Goal: Transaction & Acquisition: Book appointment/travel/reservation

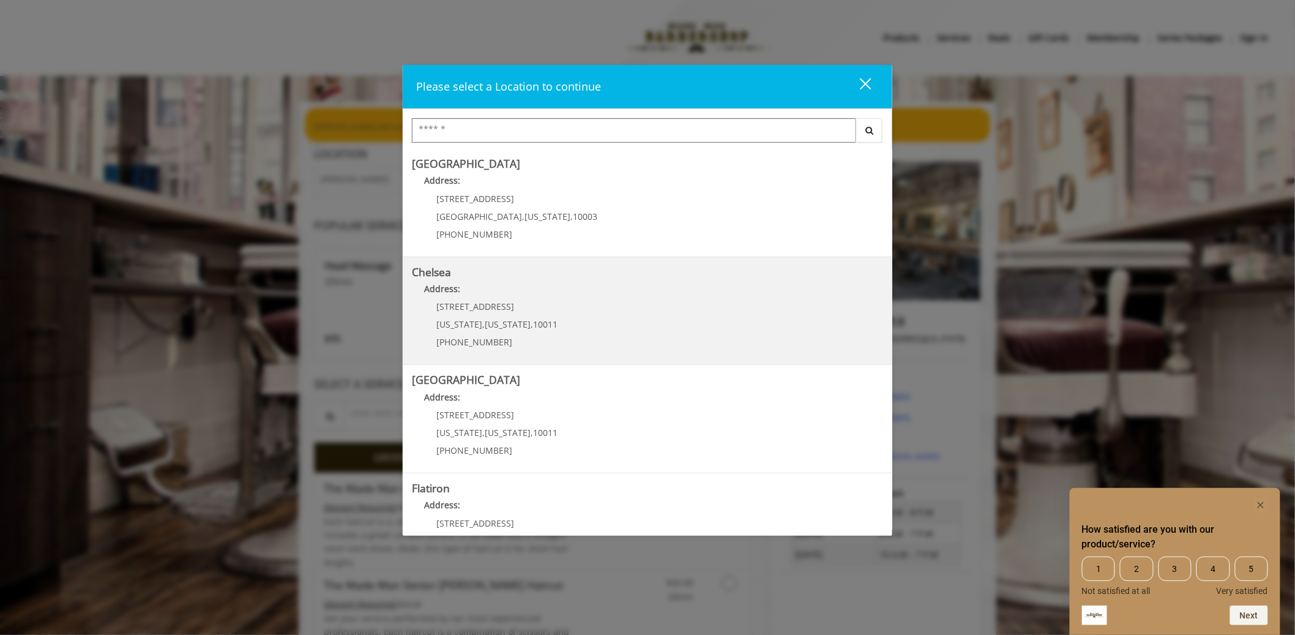
scroll to position [106, 0]
click at [649, 345] on Street "Chelsea 15th Street Address: 267 W 15th St New York , New York , 10011 (646) 85…" at bounding box center [647, 312] width 471 height 89
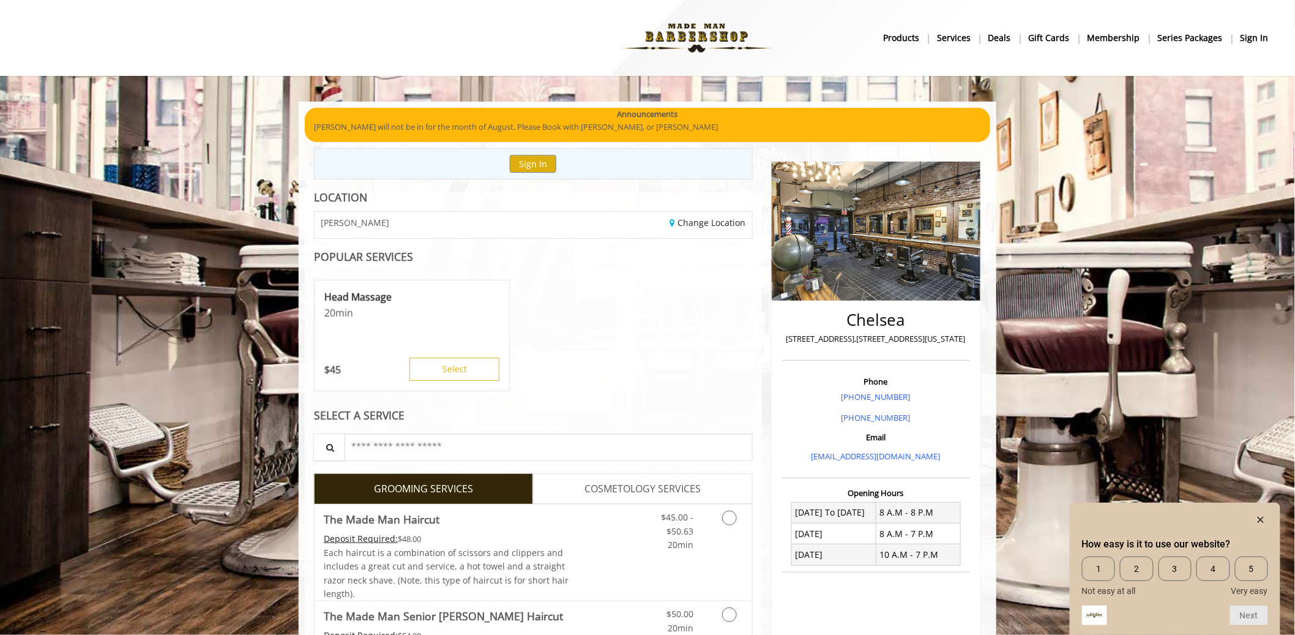
scroll to position [277, 0]
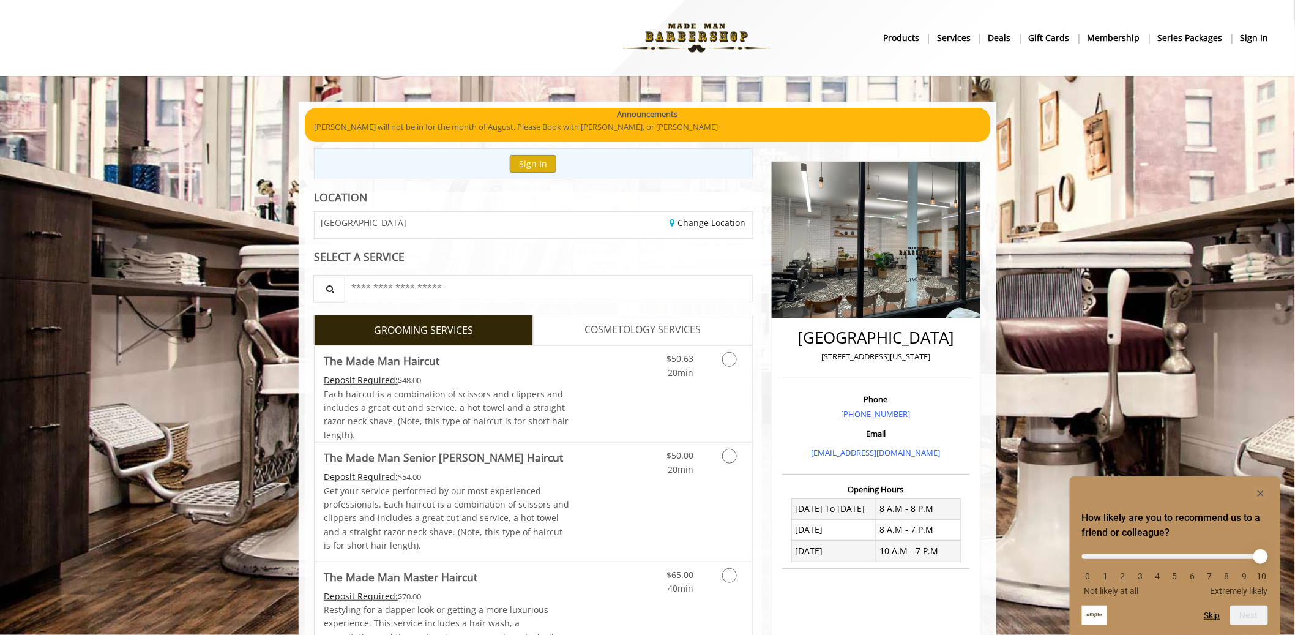
scroll to position [277, 0]
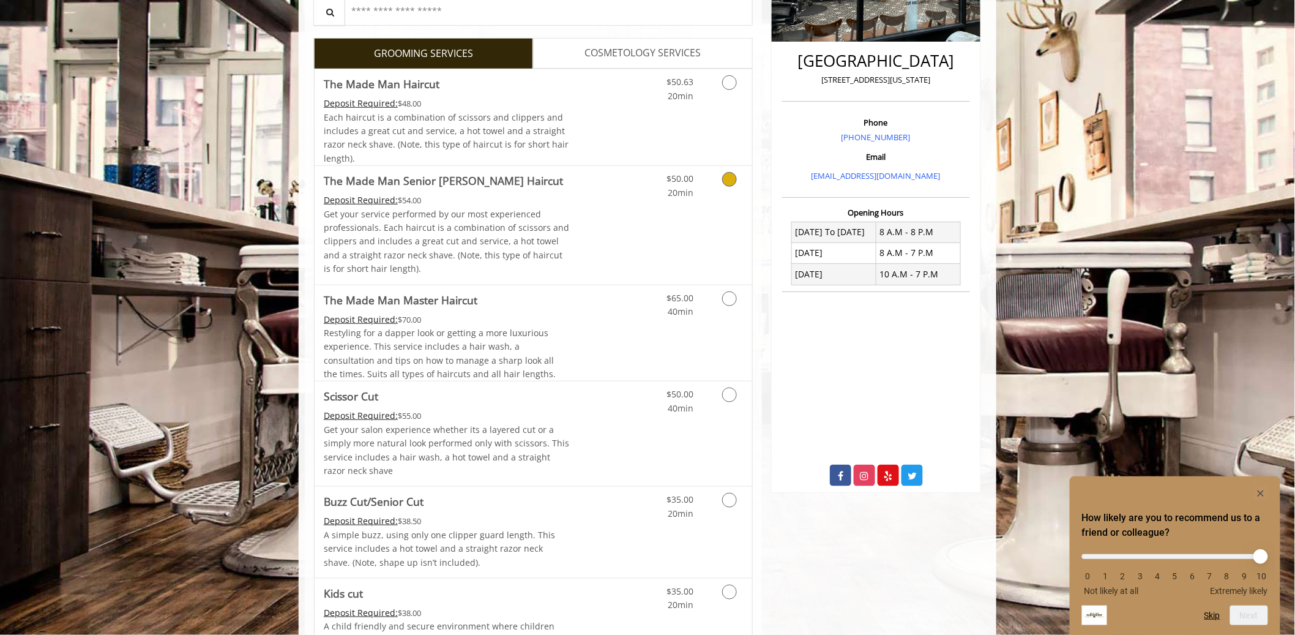
click at [667, 225] on div "$50.00 20min" at bounding box center [698, 225] width 110 height 118
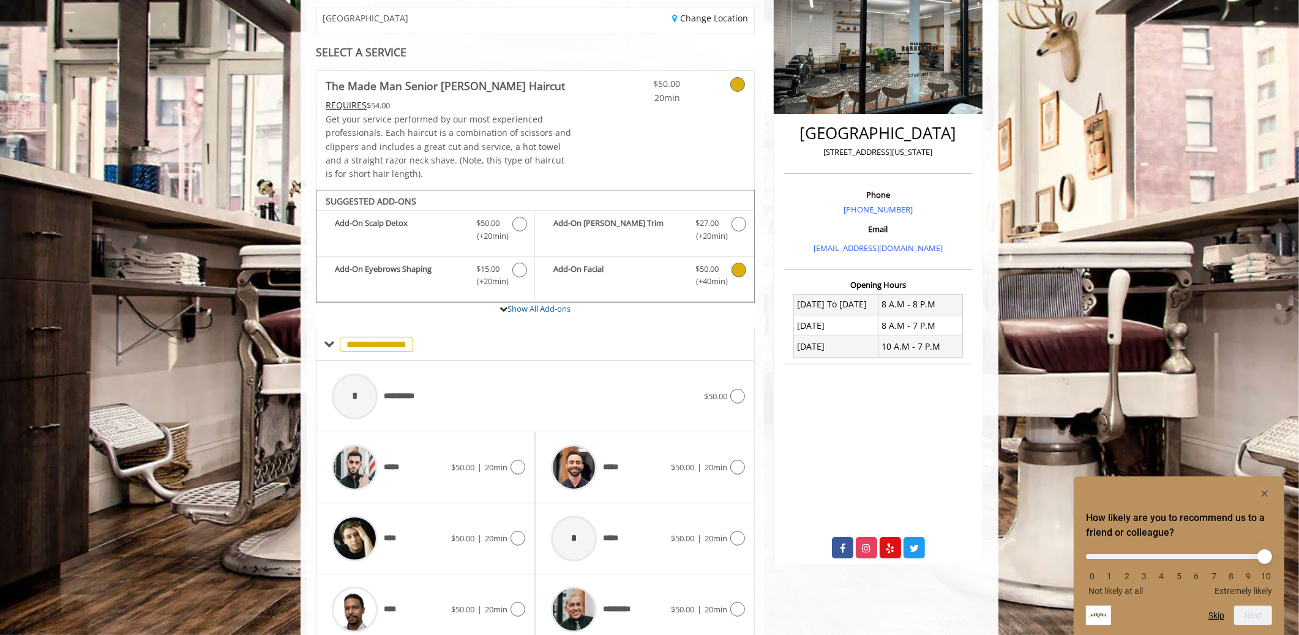
scroll to position [257, 0]
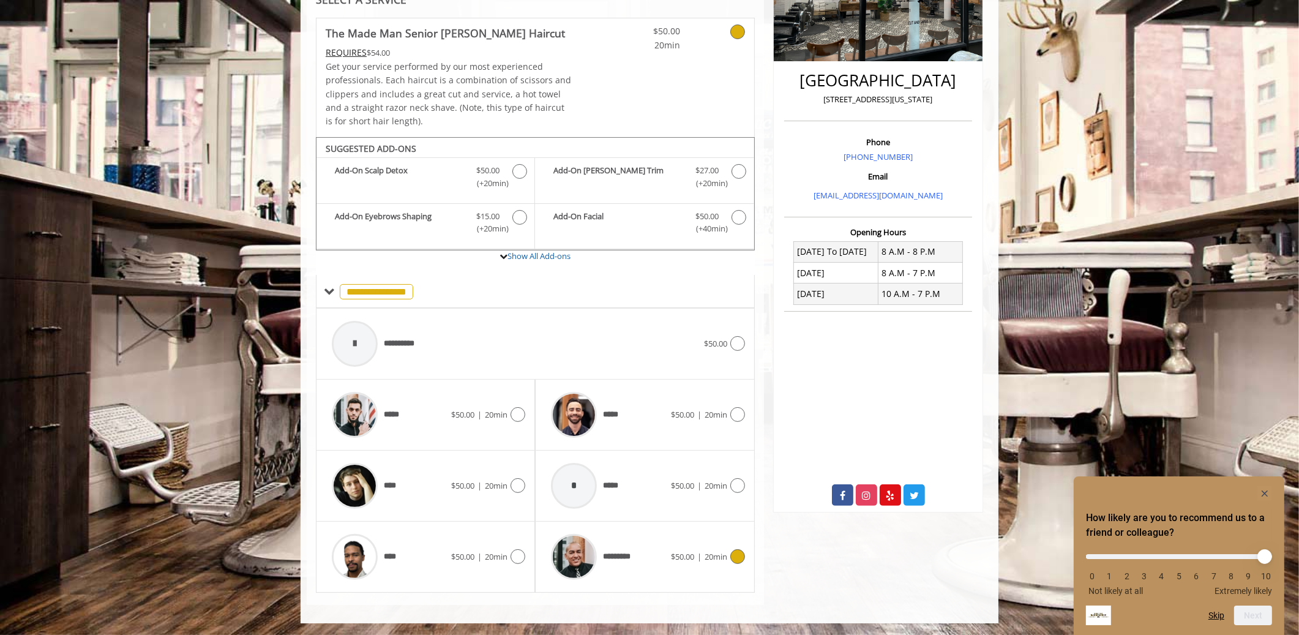
click at [636, 564] on span "*********" at bounding box center [592, 557] width 94 height 58
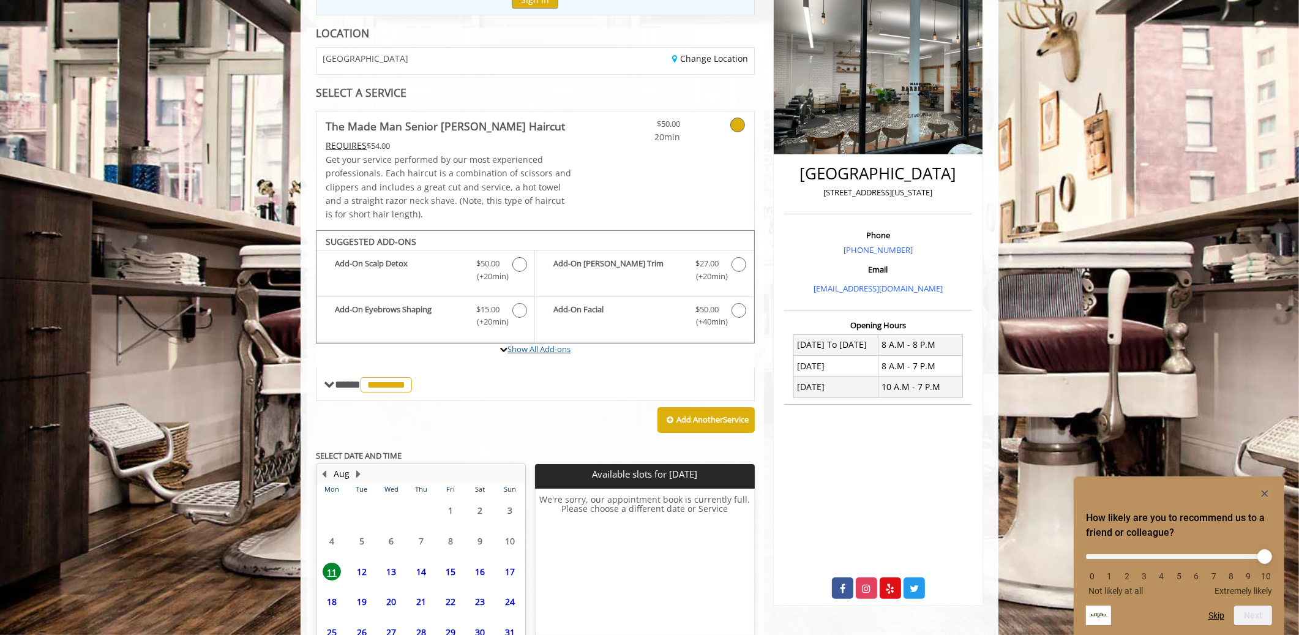
scroll to position [243, 0]
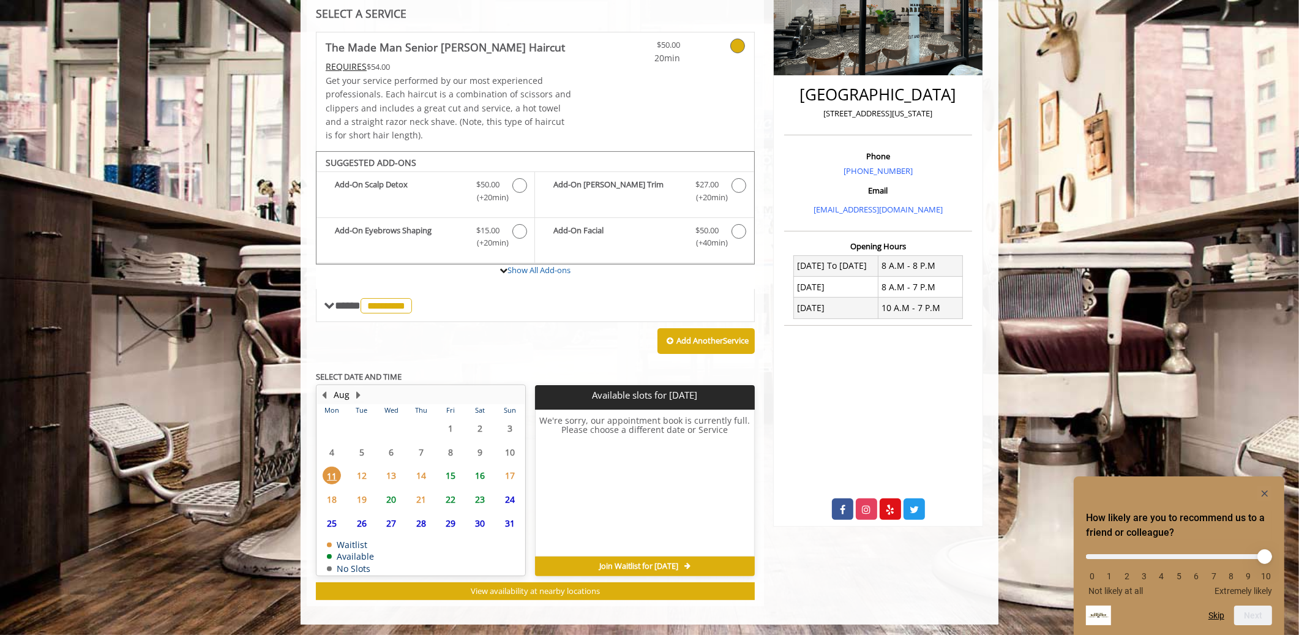
click at [450, 473] on span "15" at bounding box center [450, 476] width 18 height 18
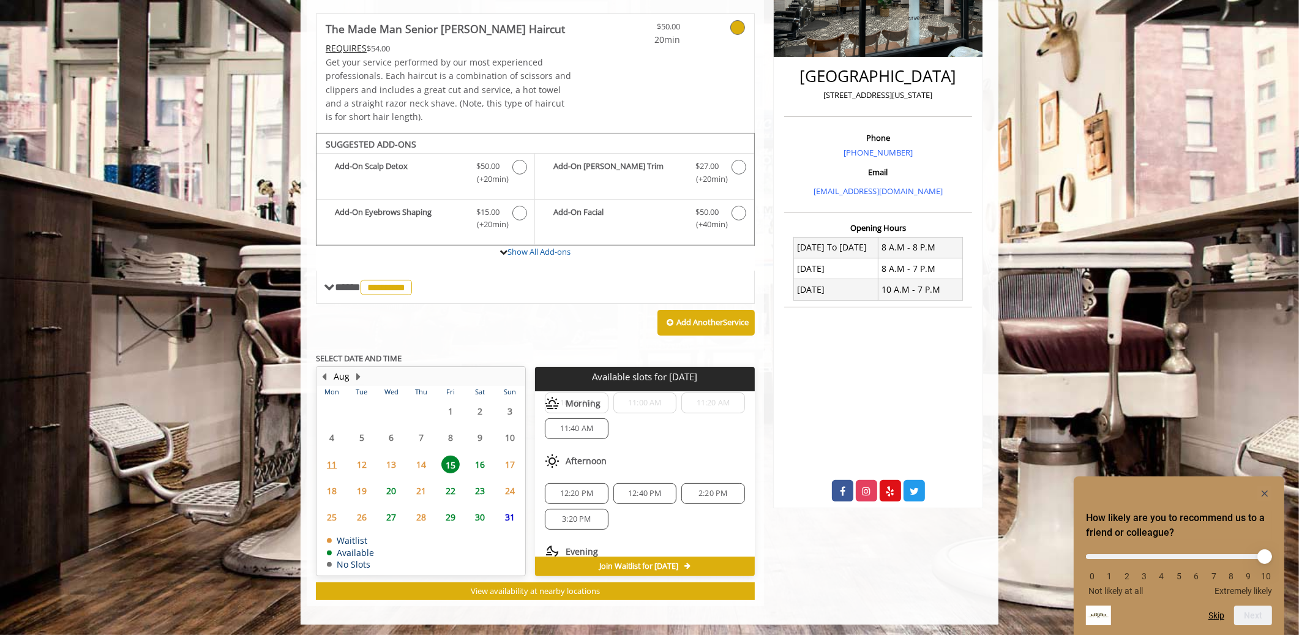
scroll to position [132, 0]
click at [397, 460] on span "13" at bounding box center [391, 464] width 18 height 18
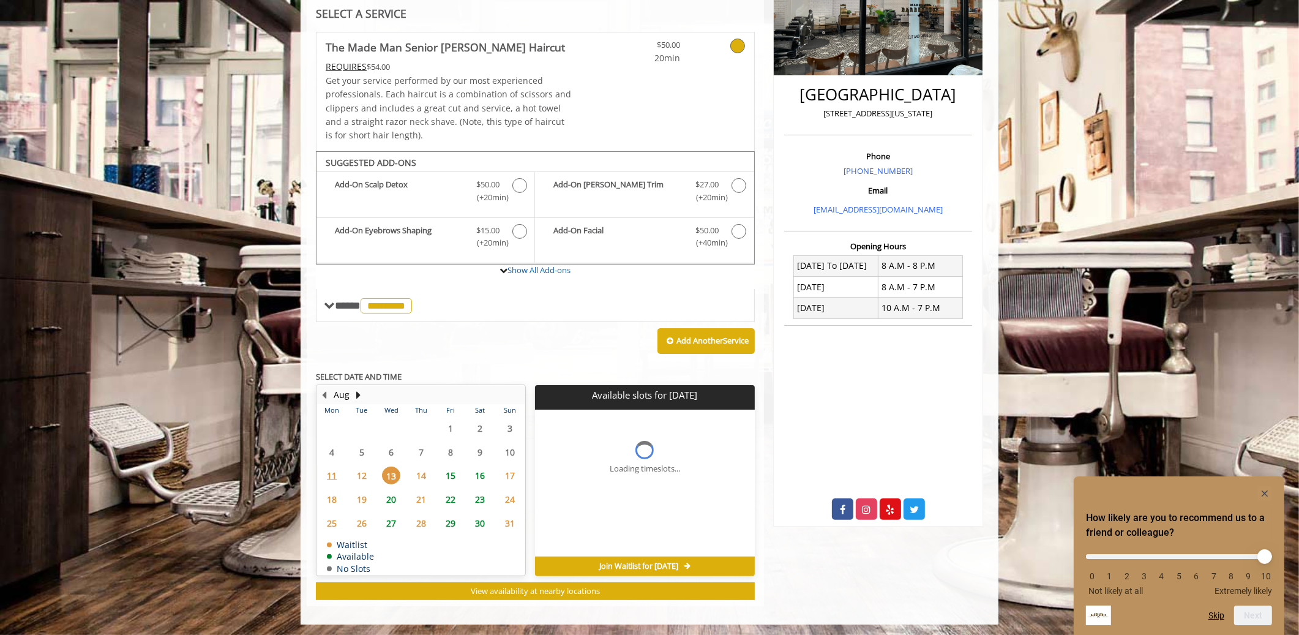
scroll to position [0, 0]
click at [449, 473] on span "15" at bounding box center [450, 476] width 18 height 18
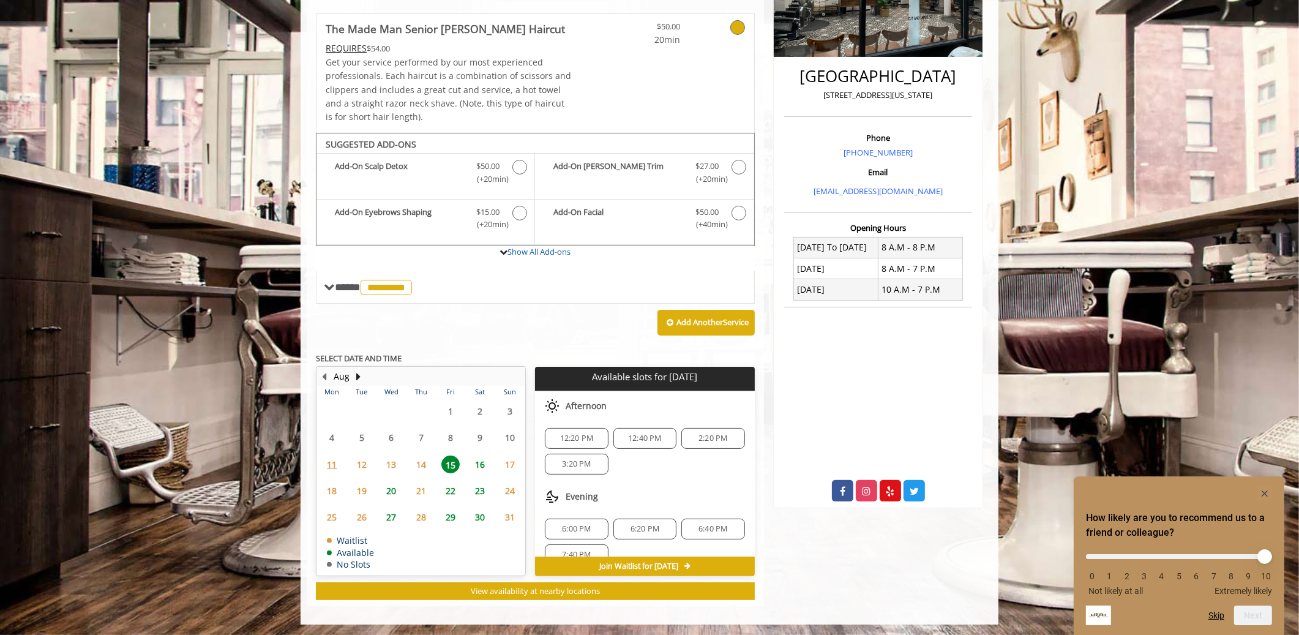
scroll to position [132, 0]
click at [594, 509] on span "6:00 PM" at bounding box center [576, 511] width 52 height 10
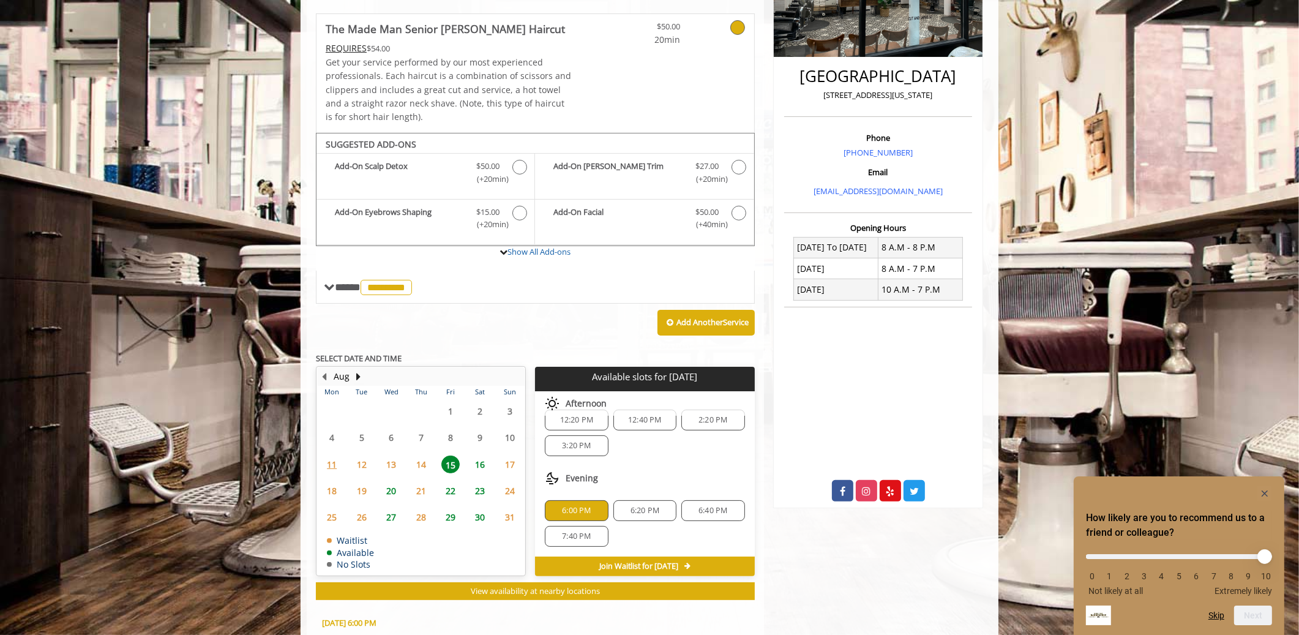
scroll to position [484, 0]
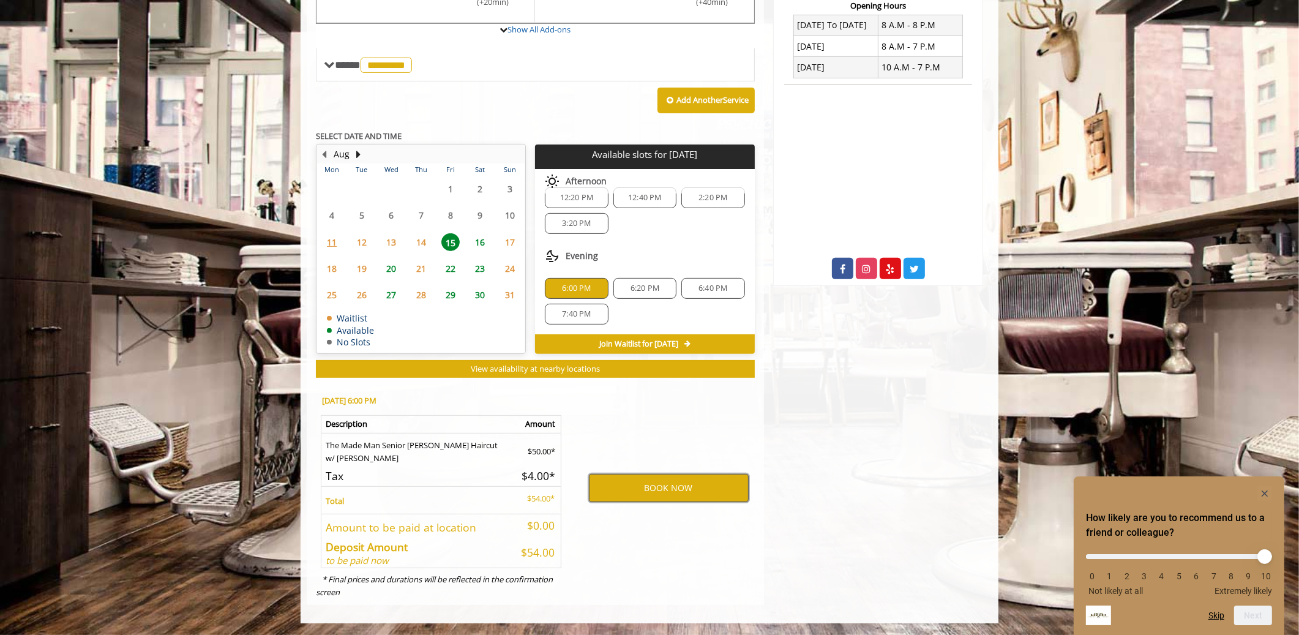
click at [678, 494] on button "BOOK NOW" at bounding box center [669, 488] width 160 height 28
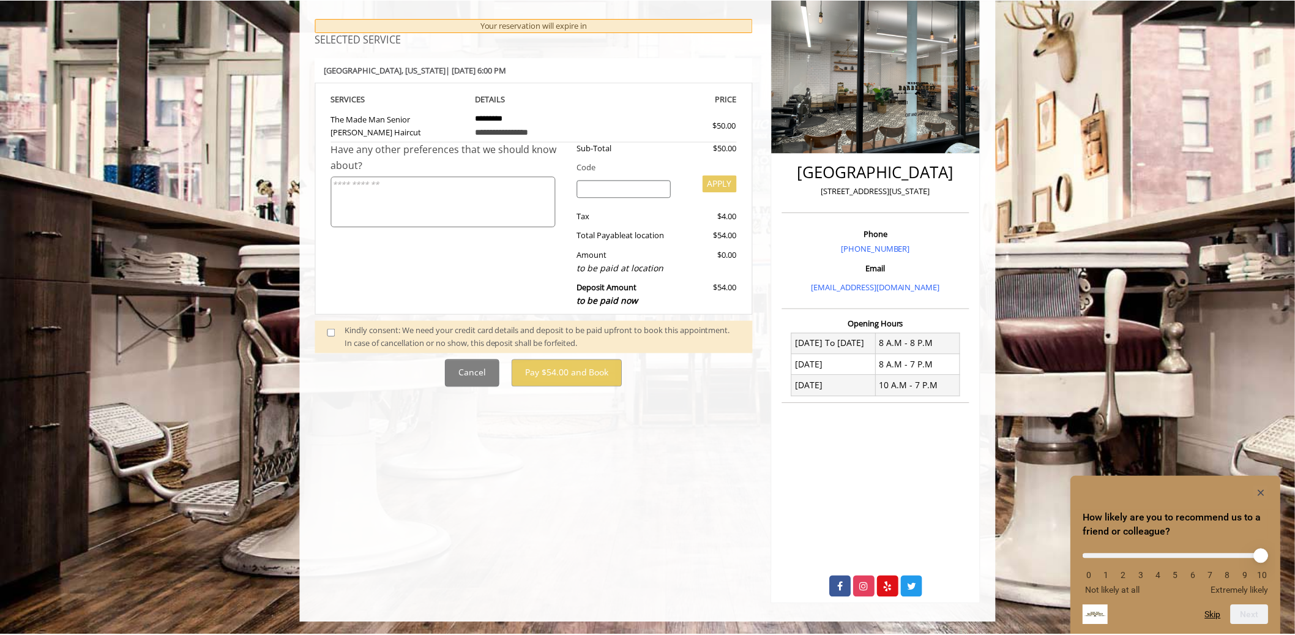
scroll to position [0, 0]
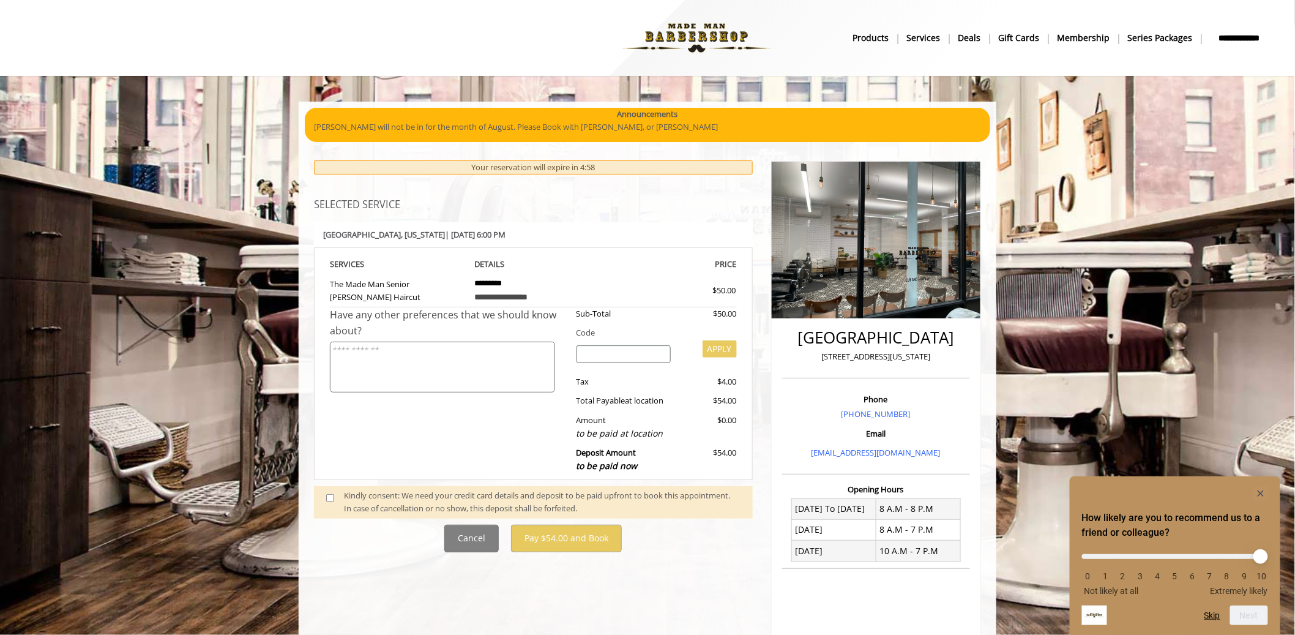
click at [393, 496] on div "Kindly consent: We need your credit card details and deposit to be paid upfront…" at bounding box center [542, 502] width 397 height 26
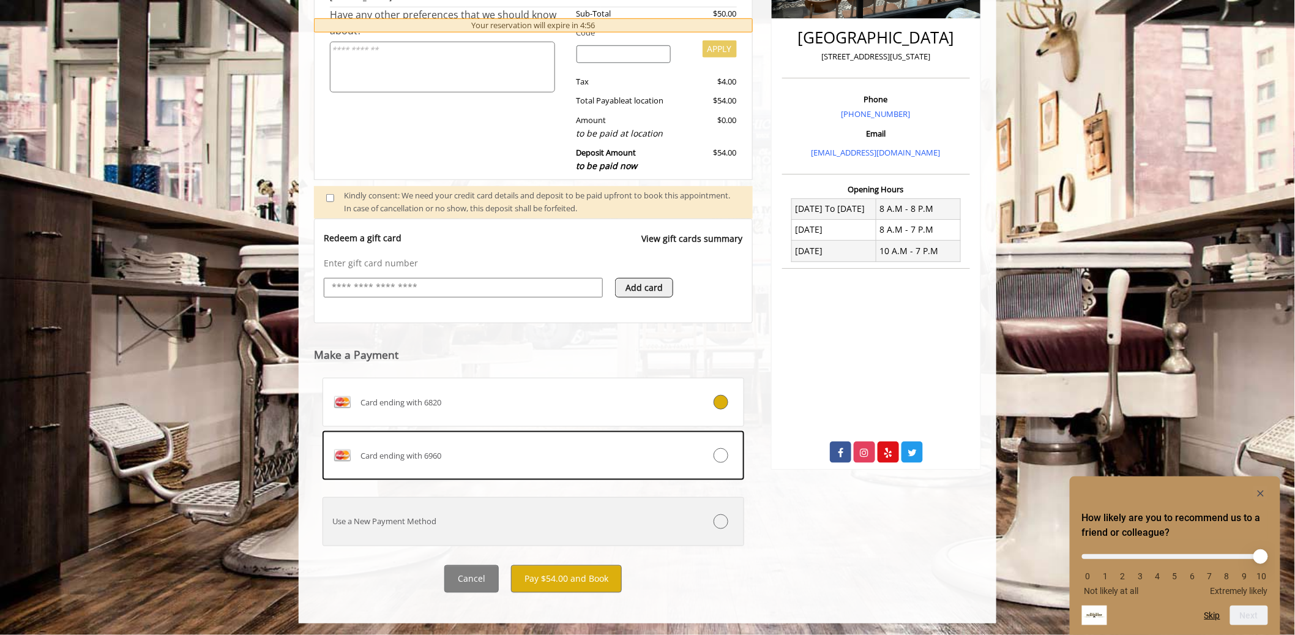
scroll to position [301, 0]
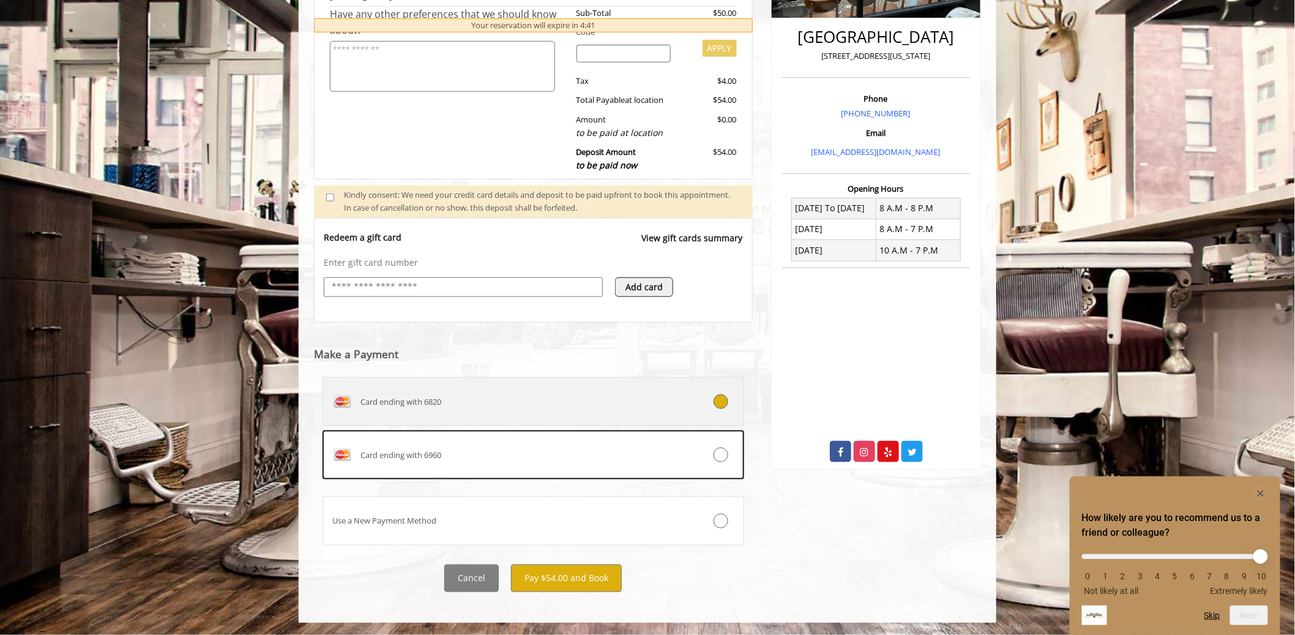
click at [495, 408] on div "Card ending with 6820" at bounding box center [498, 402] width 350 height 20
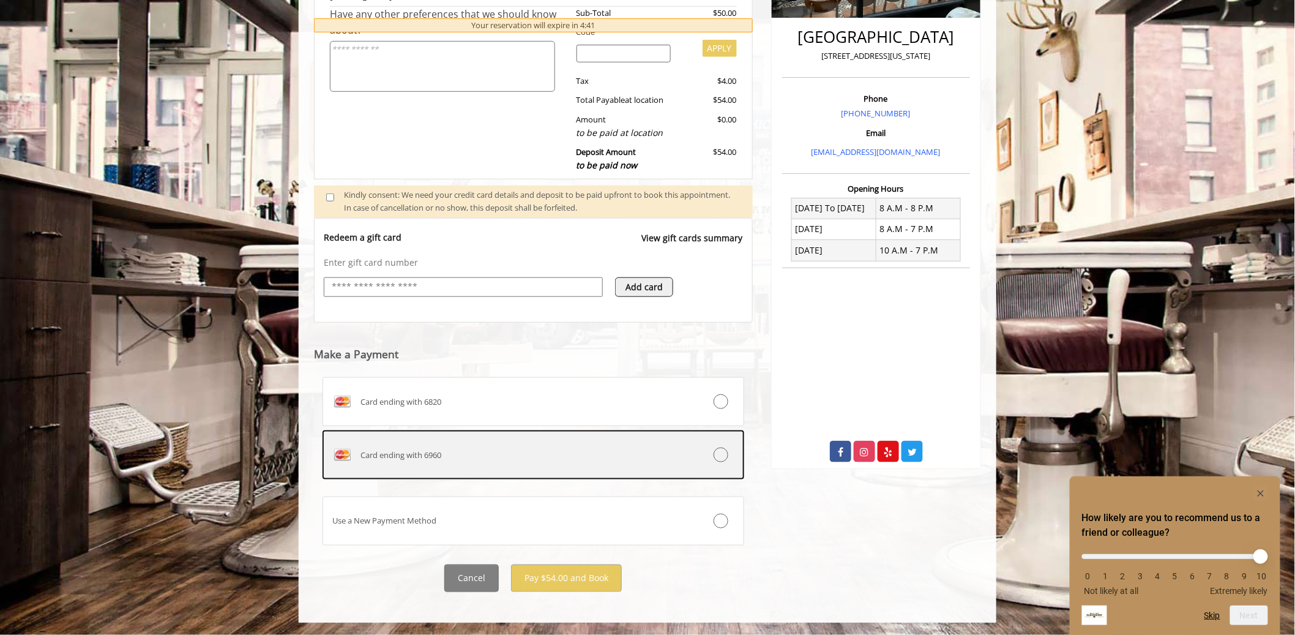
scroll to position [219, 0]
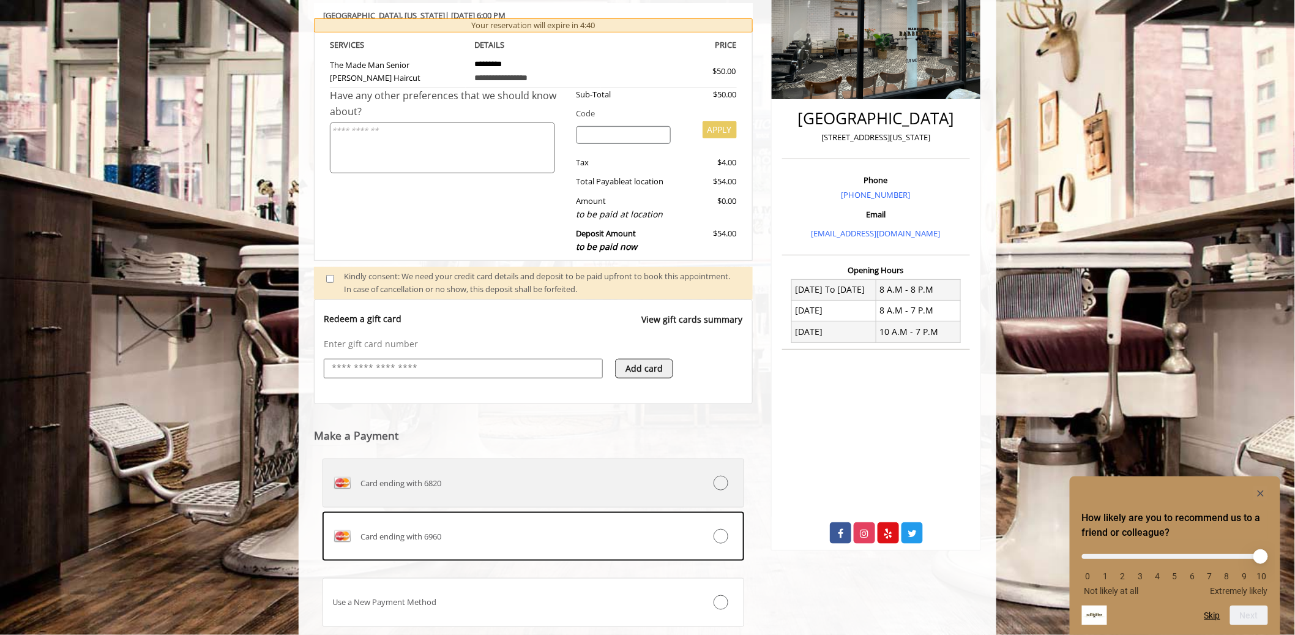
click at [509, 483] on div "Card ending with 6820" at bounding box center [498, 483] width 350 height 20
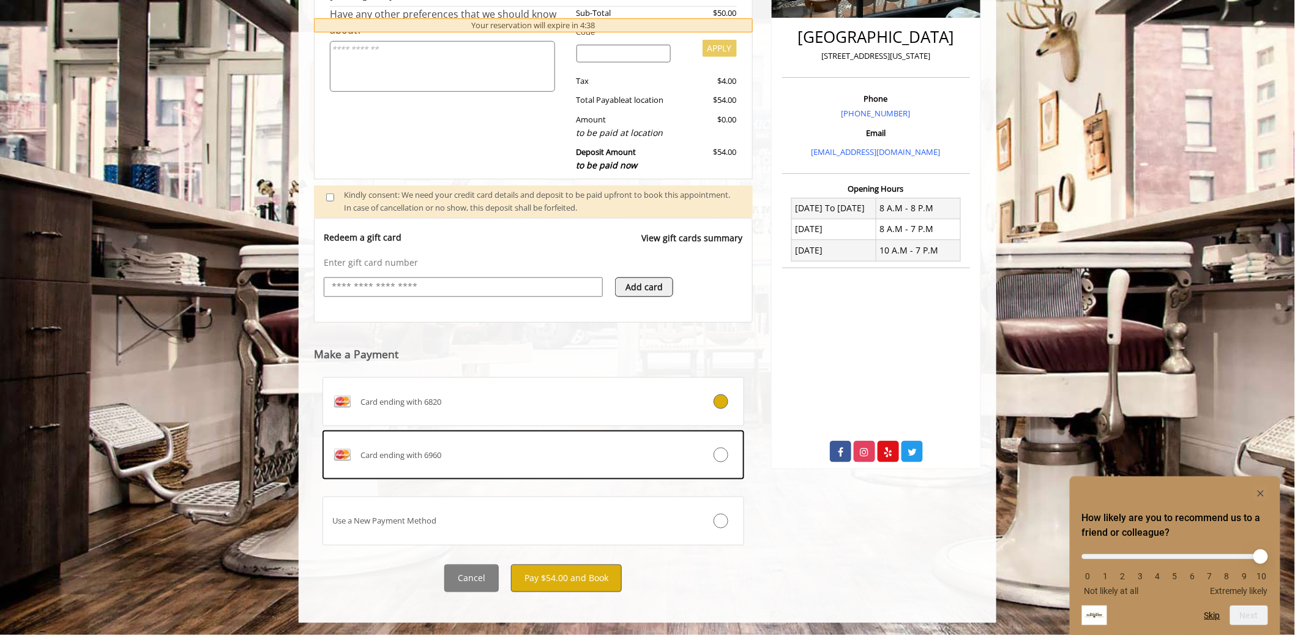
scroll to position [0, 0]
click at [559, 584] on button "Pay $54.00 and Book" at bounding box center [566, 578] width 111 height 28
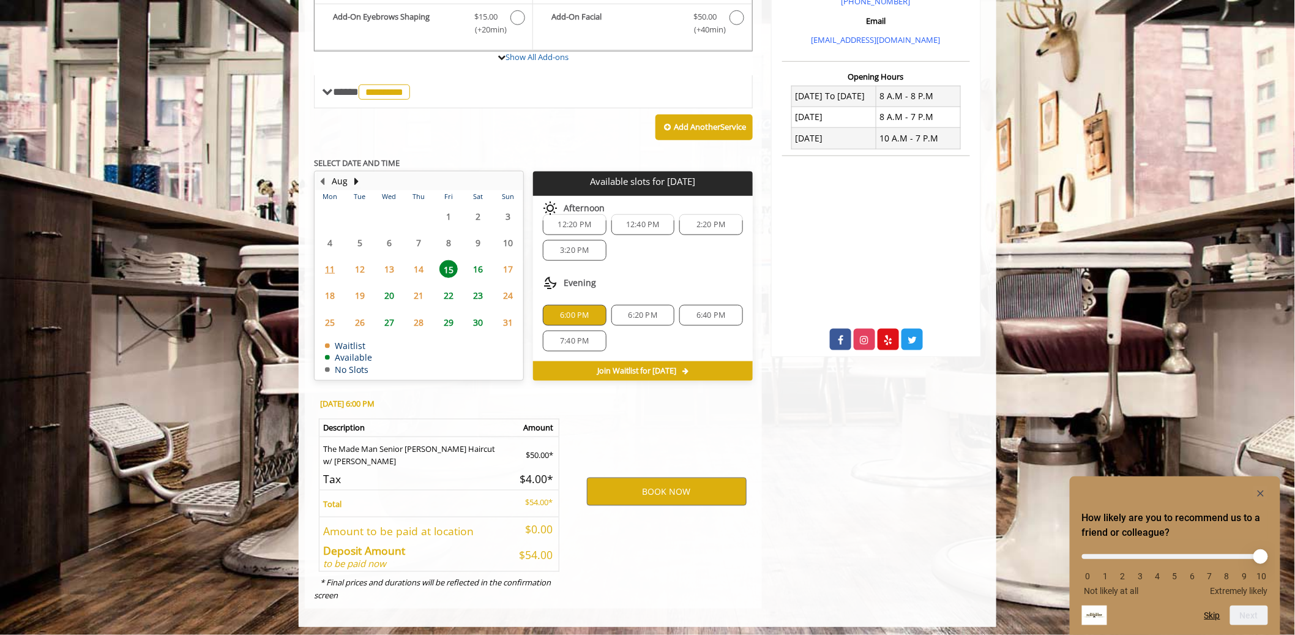
scroll to position [415, 0]
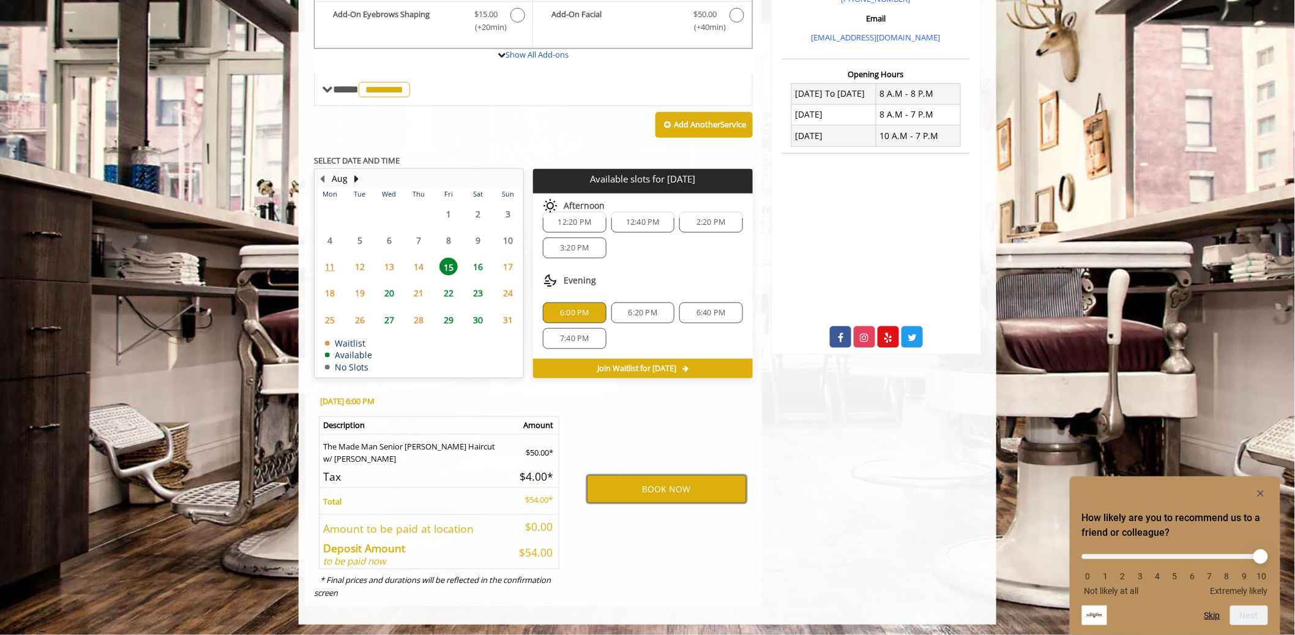
click at [669, 498] on button "BOOK NOW" at bounding box center [667, 489] width 160 height 28
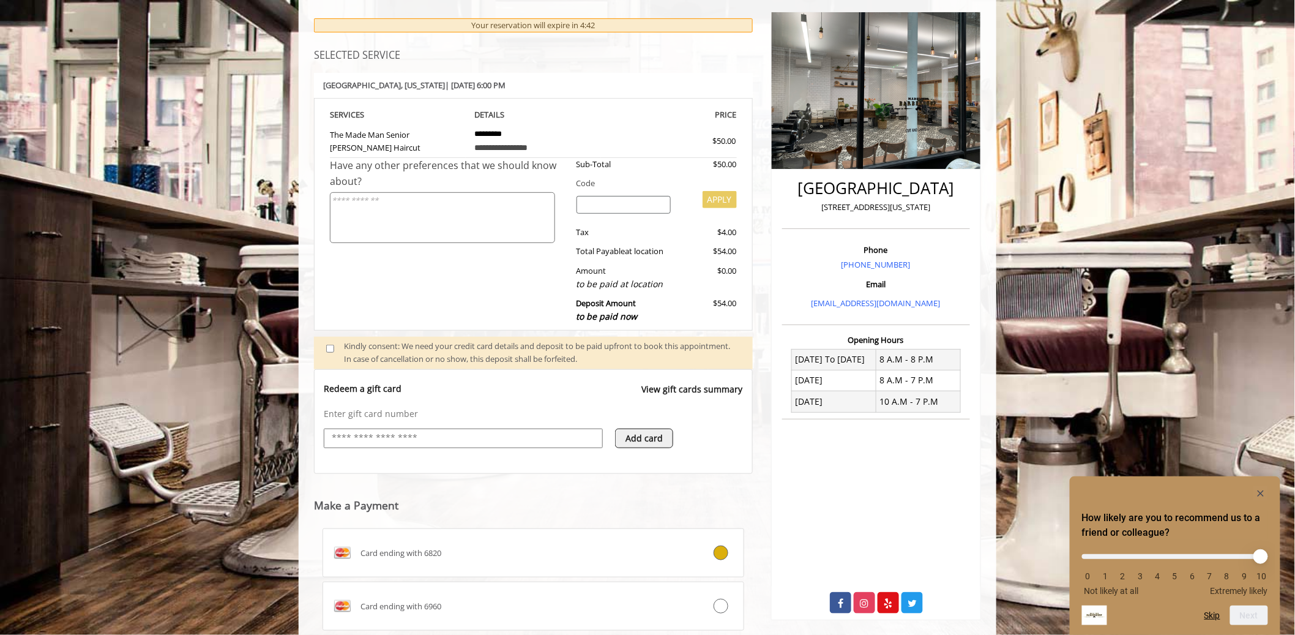
scroll to position [301, 0]
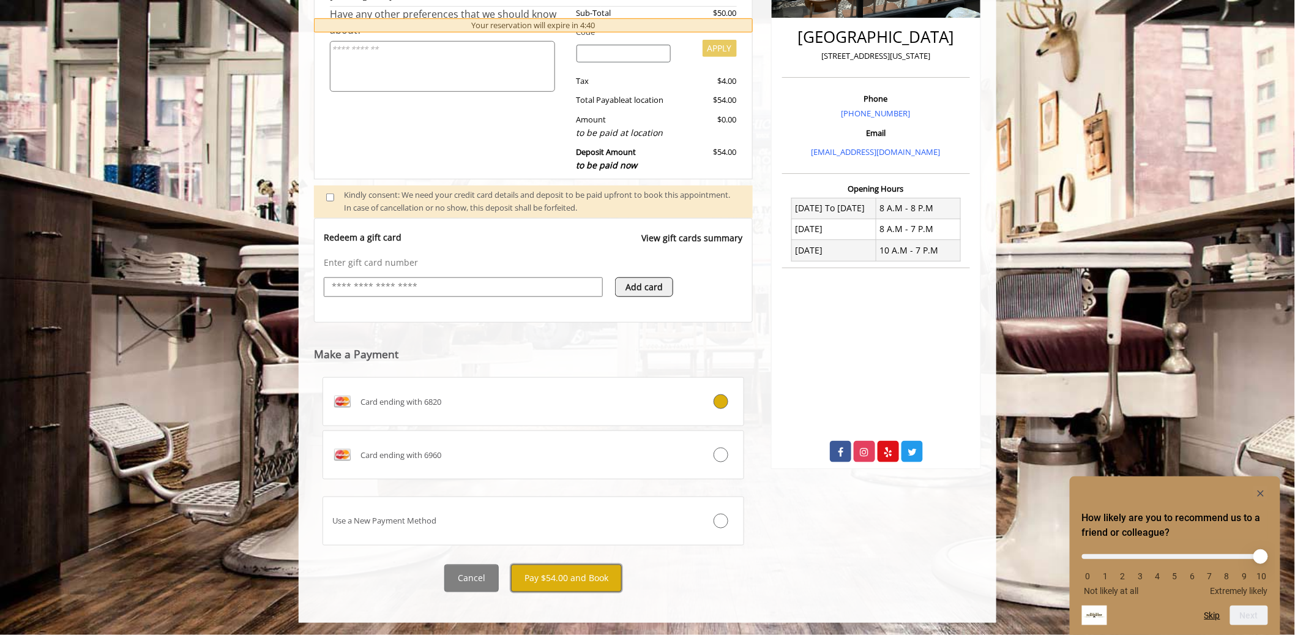
click at [609, 577] on button "Pay $54.00 and Book" at bounding box center [566, 578] width 111 height 28
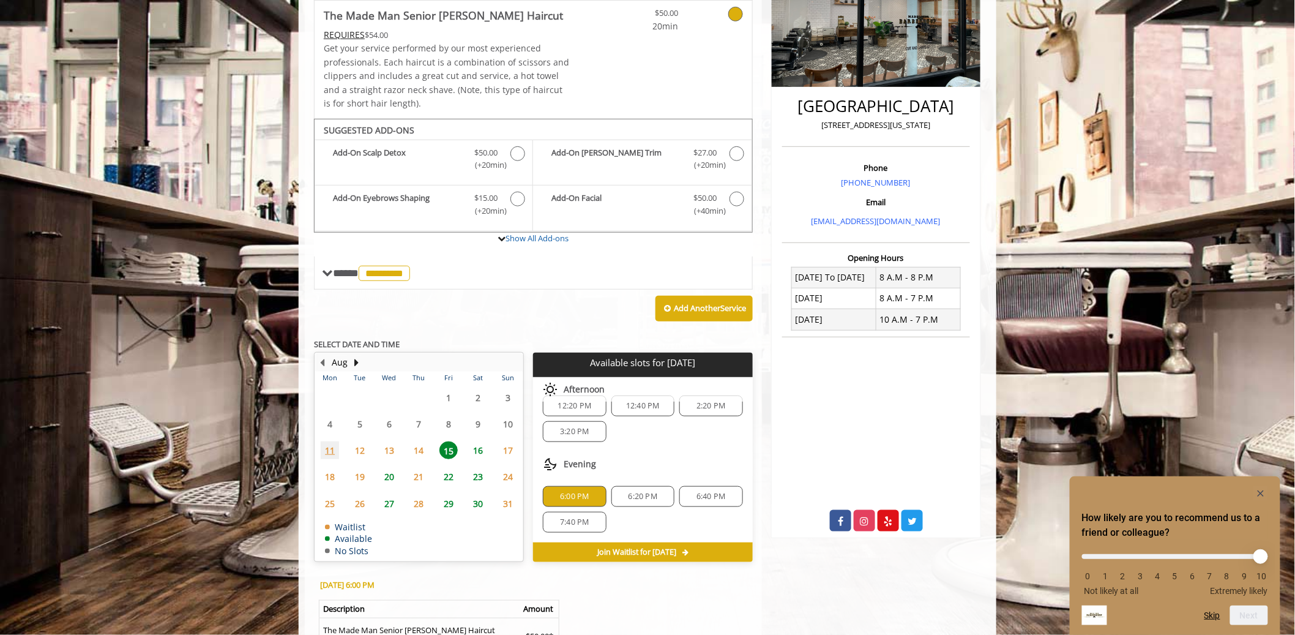
scroll to position [415, 0]
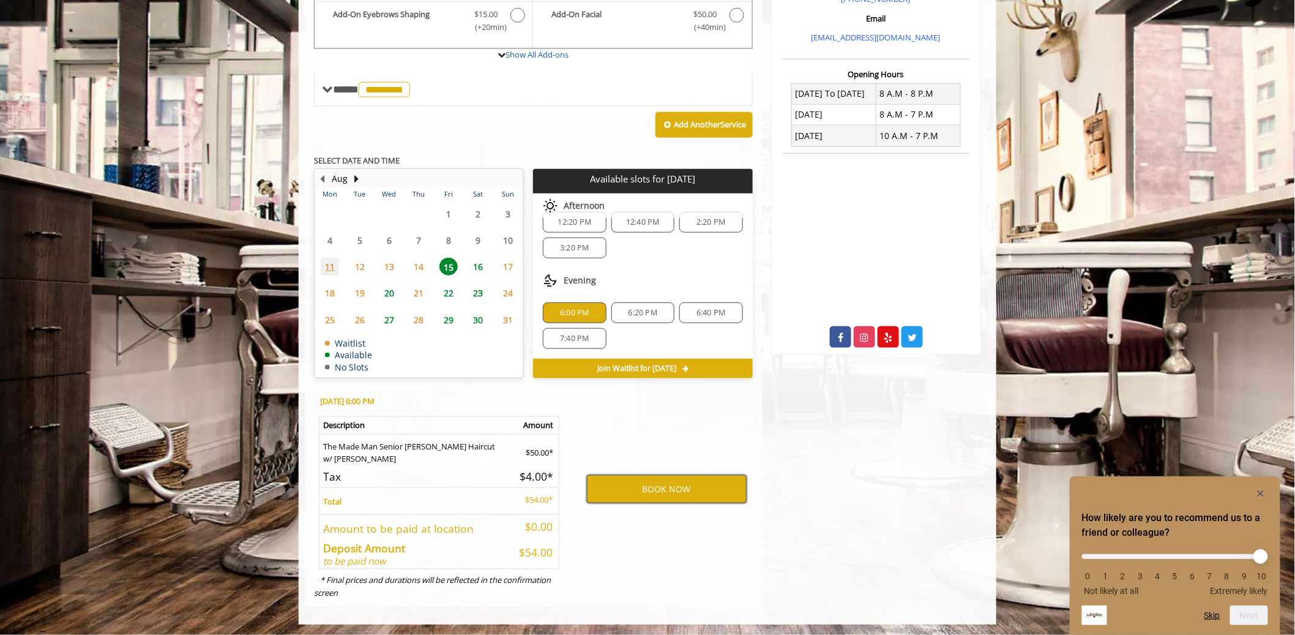
click at [652, 493] on button "BOOK NOW" at bounding box center [667, 489] width 160 height 28
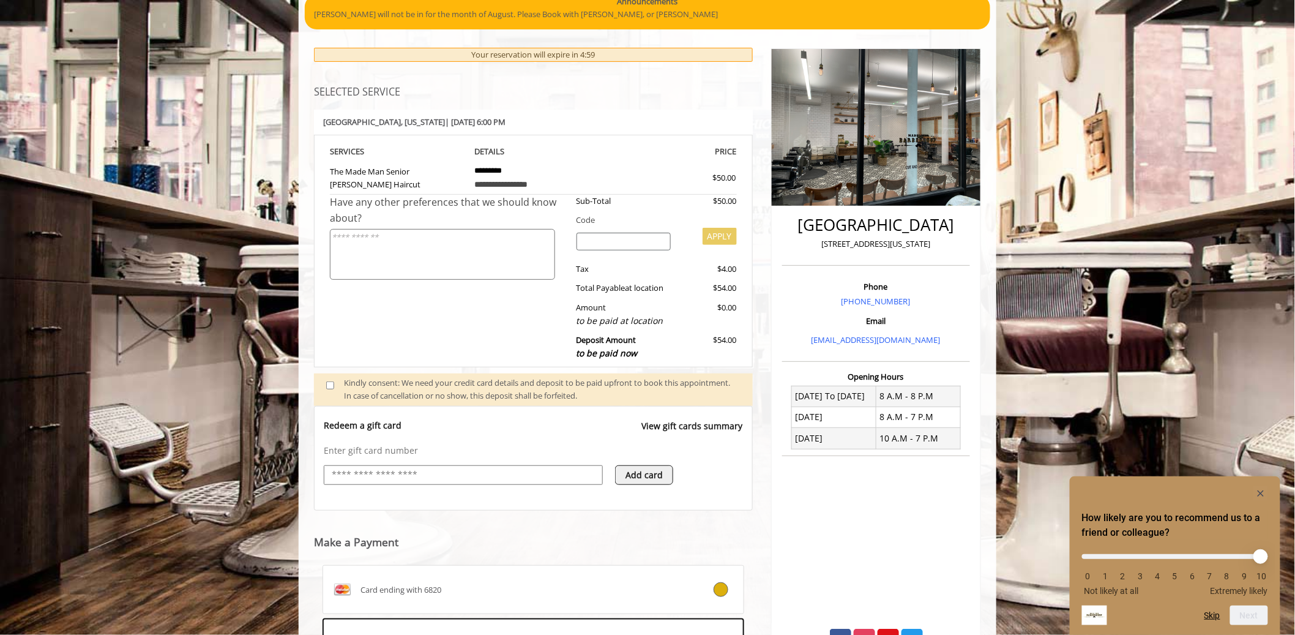
scroll to position [144, 0]
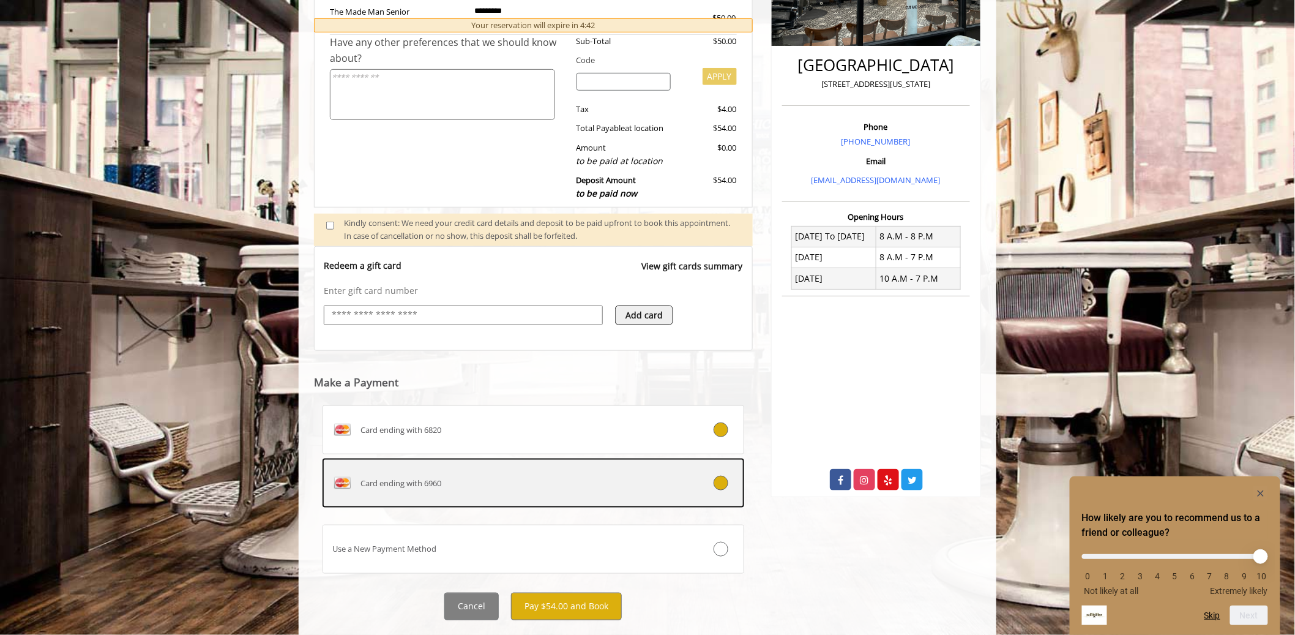
click at [716, 482] on icon at bounding box center [721, 483] width 15 height 15
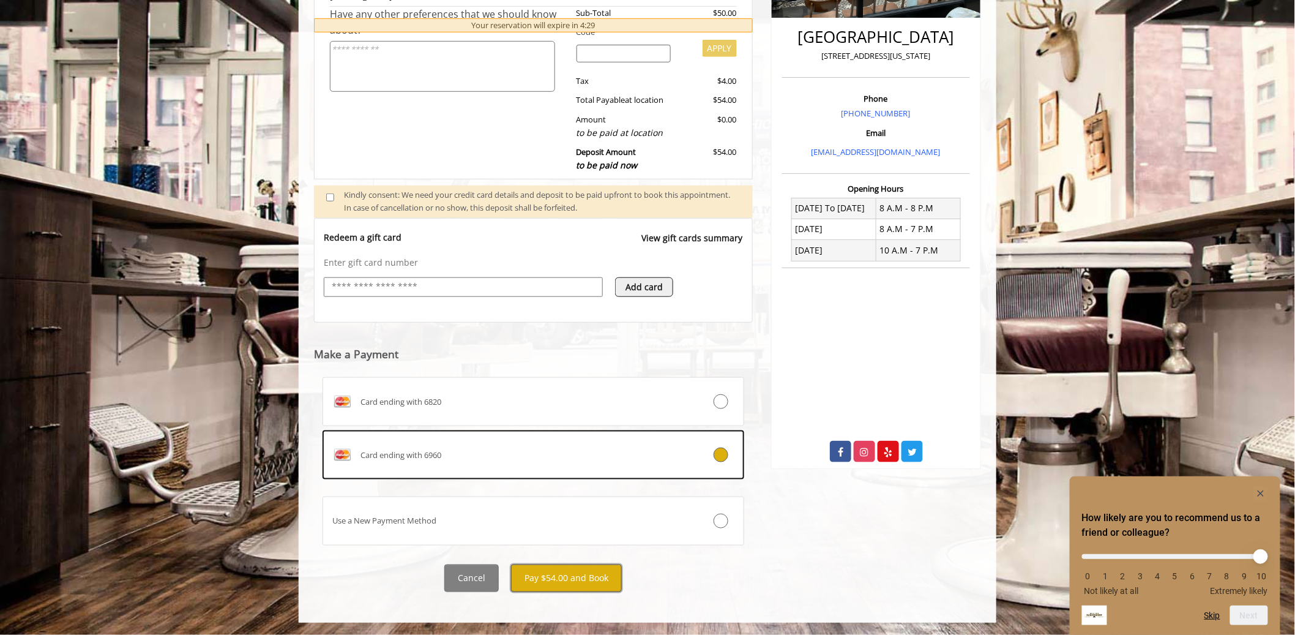
click at [615, 581] on button "Pay $54.00 and Book" at bounding box center [566, 578] width 111 height 28
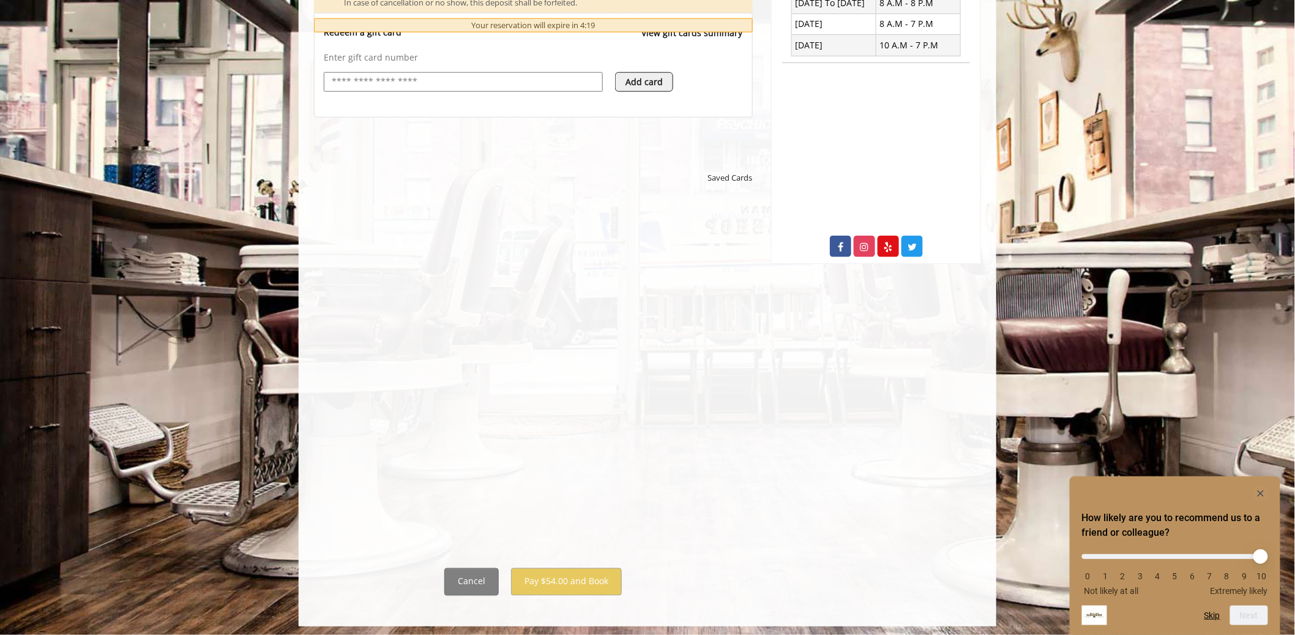
scroll to position [509, 0]
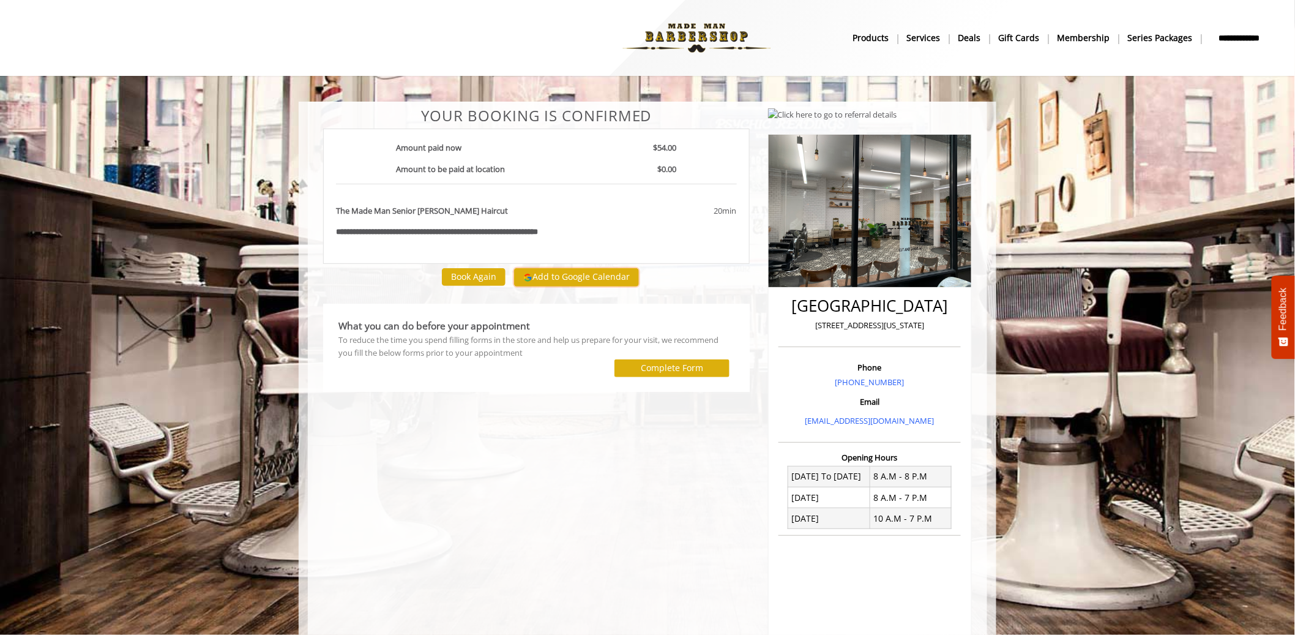
click at [618, 280] on button "Add to Google Calendar" at bounding box center [576, 277] width 125 height 18
